Goal: Find specific page/section: Find specific page/section

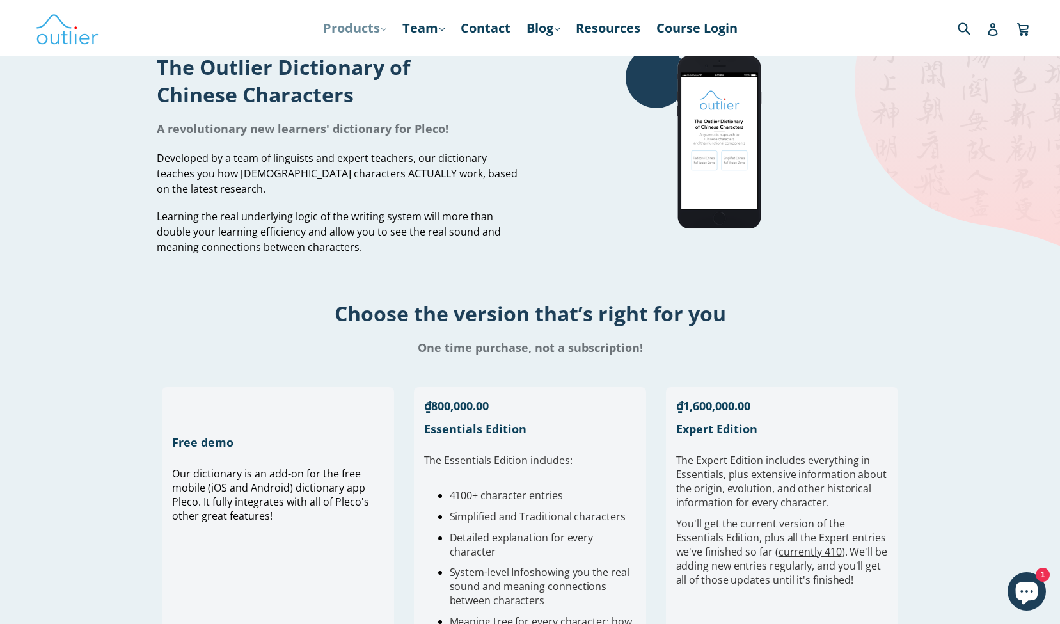
click at [365, 29] on link "Products .cls-1{fill:#231f20} expand" at bounding box center [355, 28] width 76 height 23
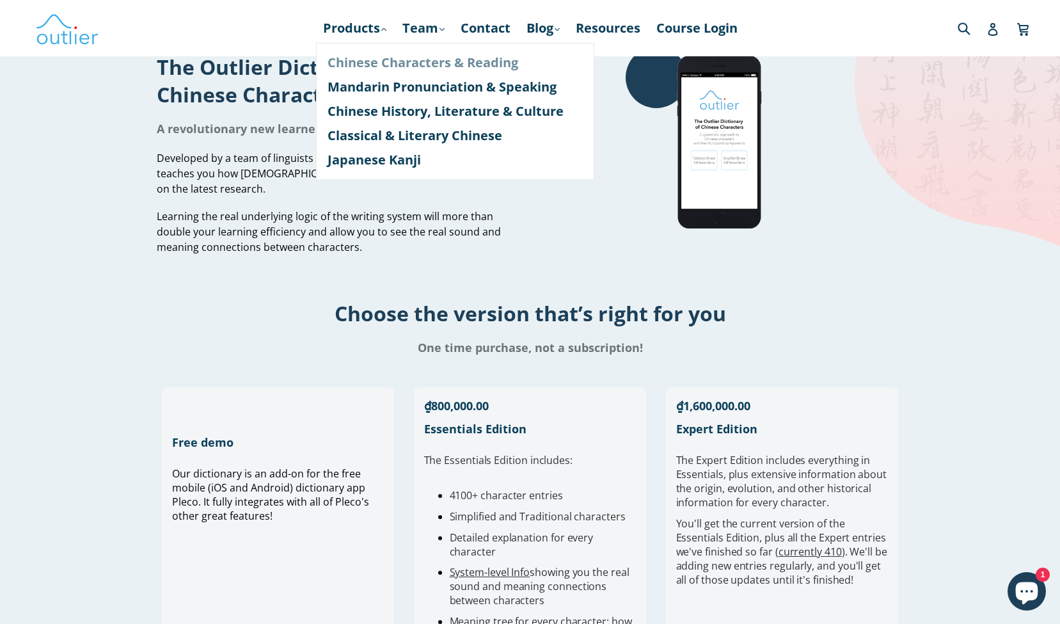
click at [364, 62] on link "Chinese Characters & Reading" at bounding box center [454, 63] width 255 height 24
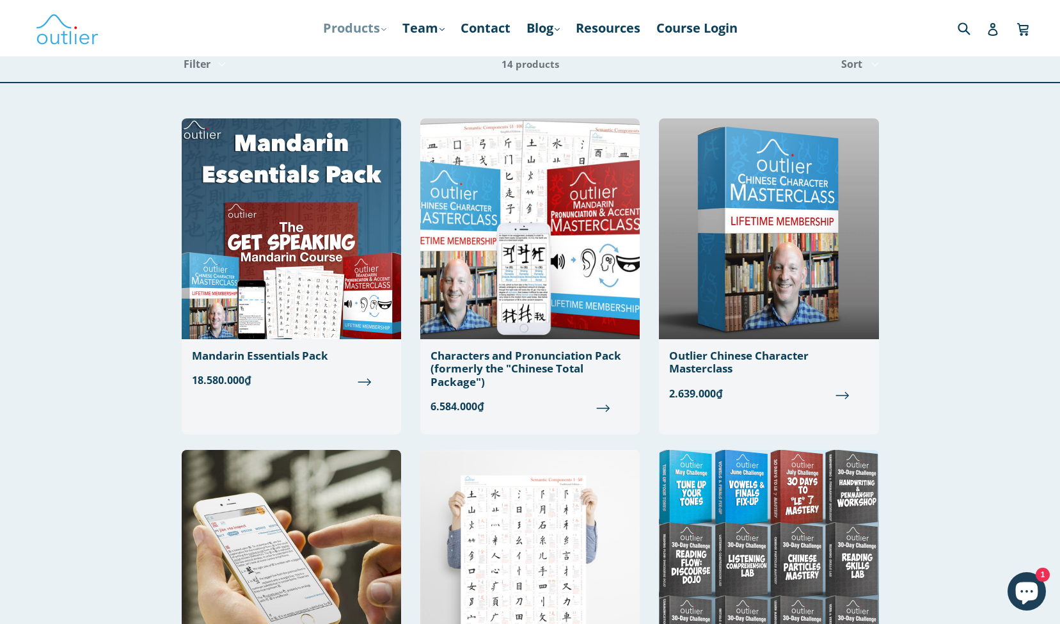
click at [362, 26] on link "Products .cls-1{fill:#231f20} expand" at bounding box center [355, 28] width 76 height 23
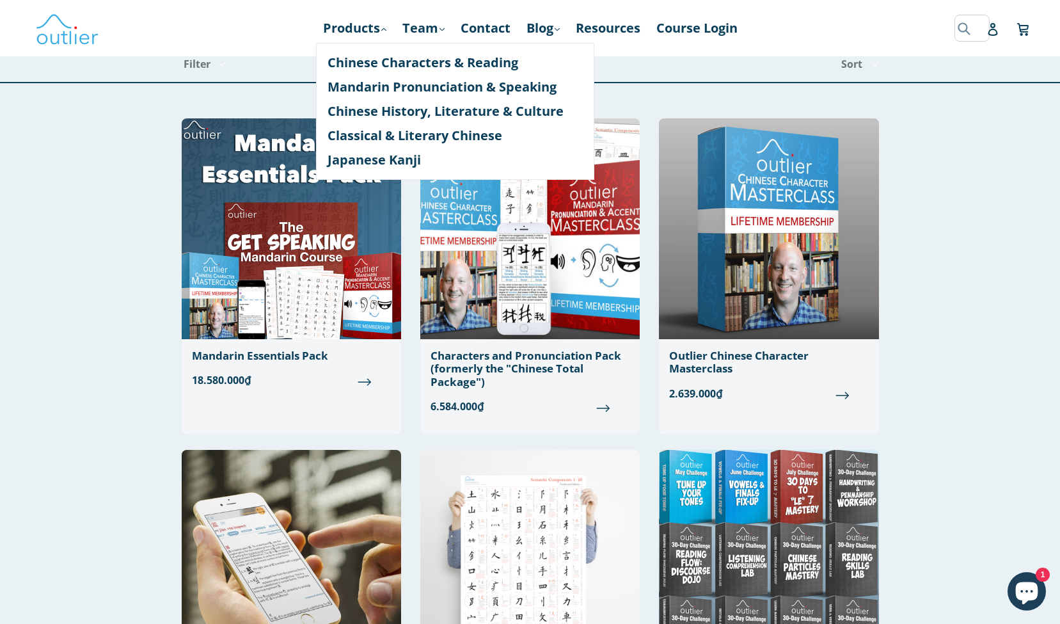
click at [963, 24] on input "Search" at bounding box center [971, 28] width 35 height 26
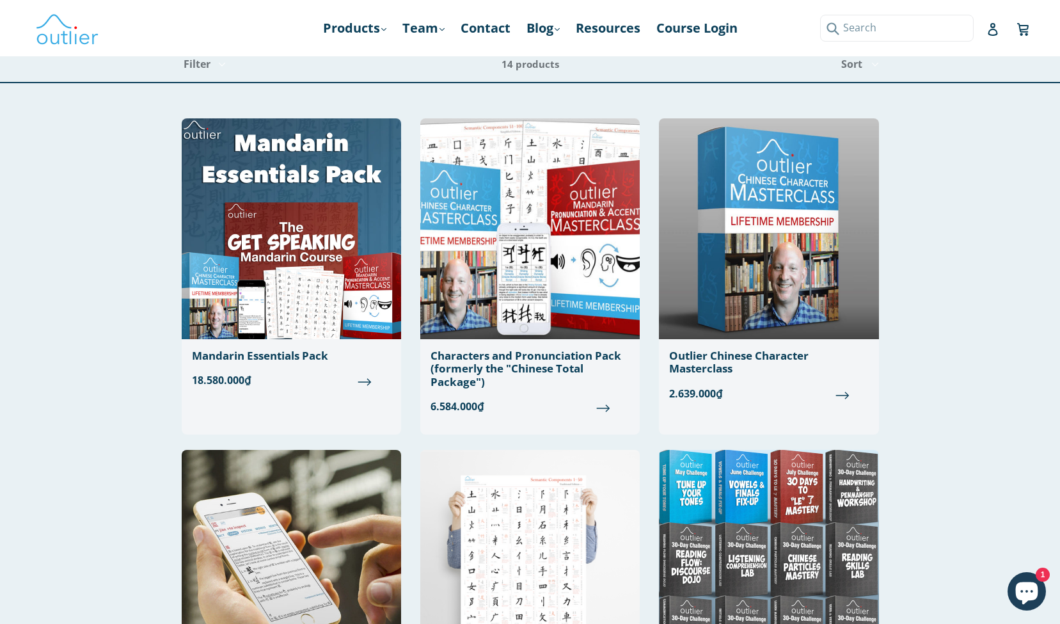
click at [923, 24] on input "Search" at bounding box center [896, 28] width 153 height 26
paste input "航"
type input "航"
click at [830, 28] on button "Submit" at bounding box center [830, 28] width 21 height 26
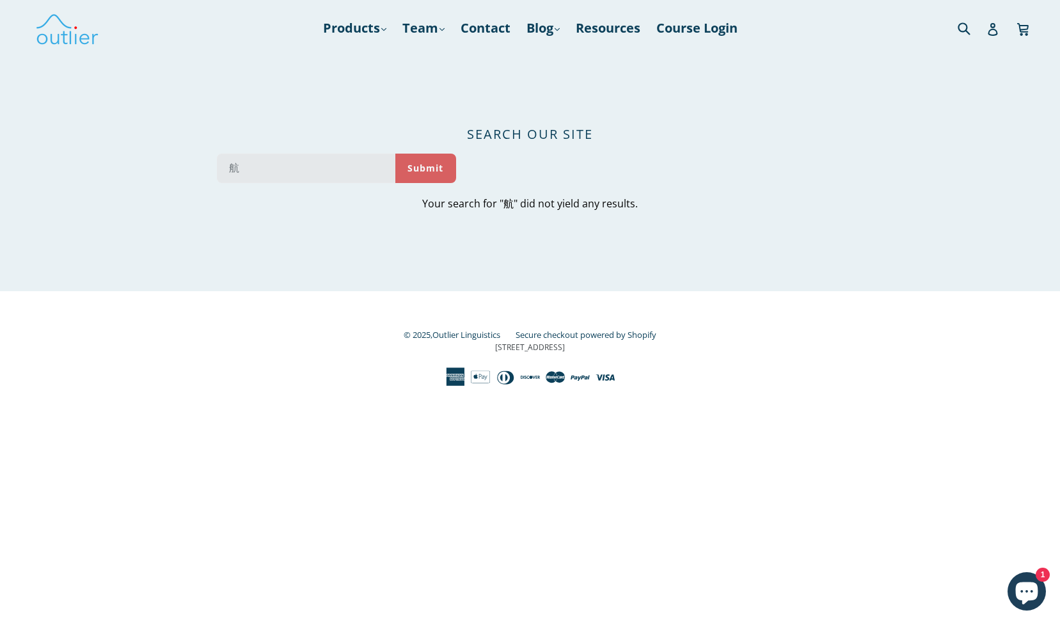
click at [444, 169] on button "Submit" at bounding box center [425, 167] width 61 height 29
